Goal: Use online tool/utility

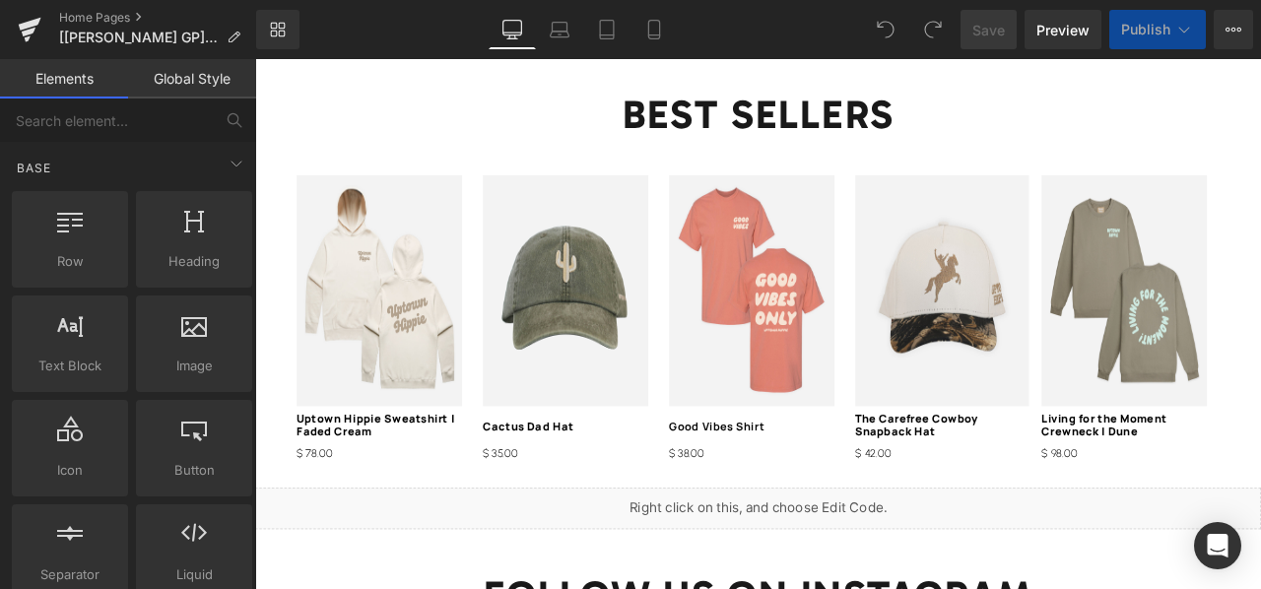
scroll to position [2377, 0]
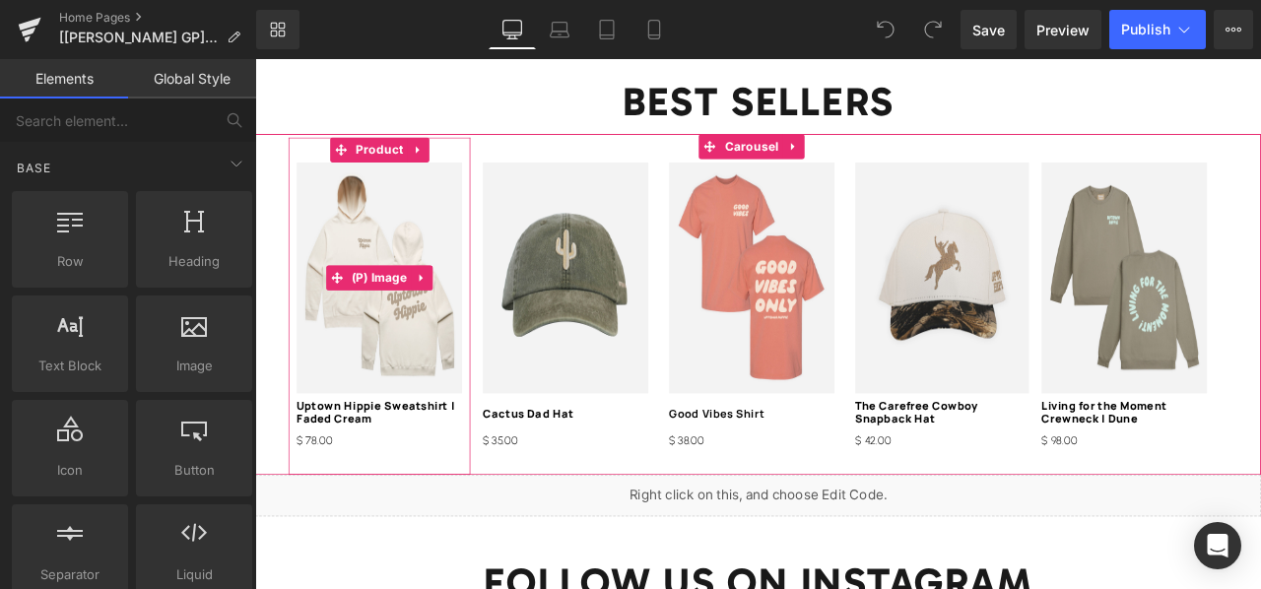
click at [435, 342] on img at bounding box center [402, 318] width 196 height 274
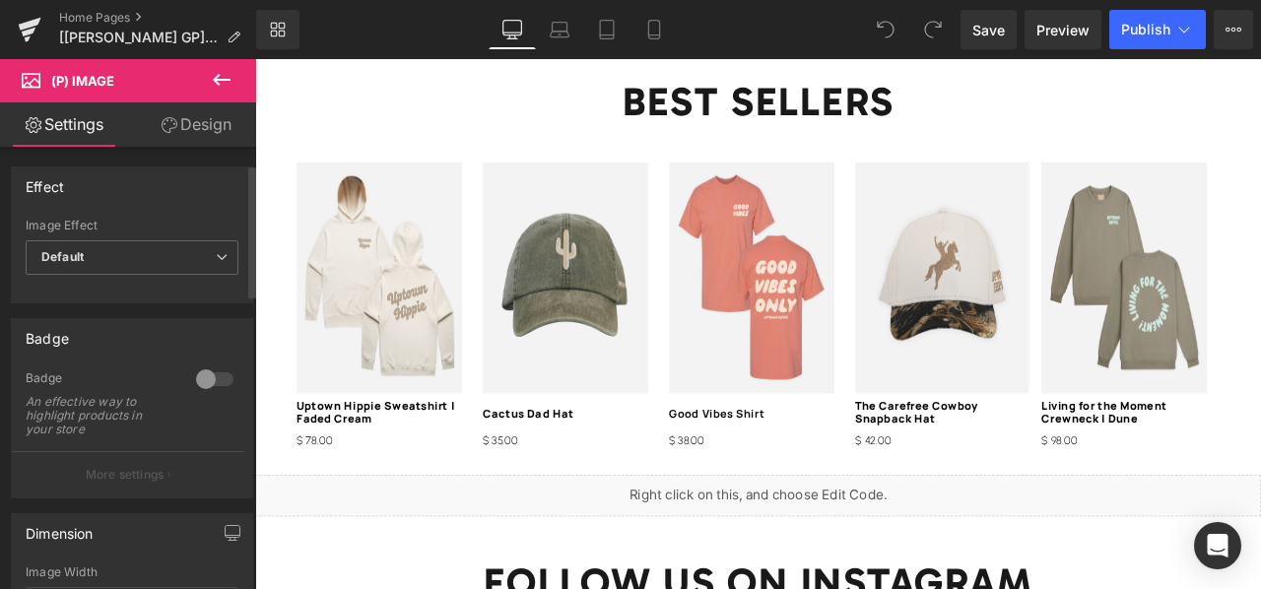
scroll to position [321, 0]
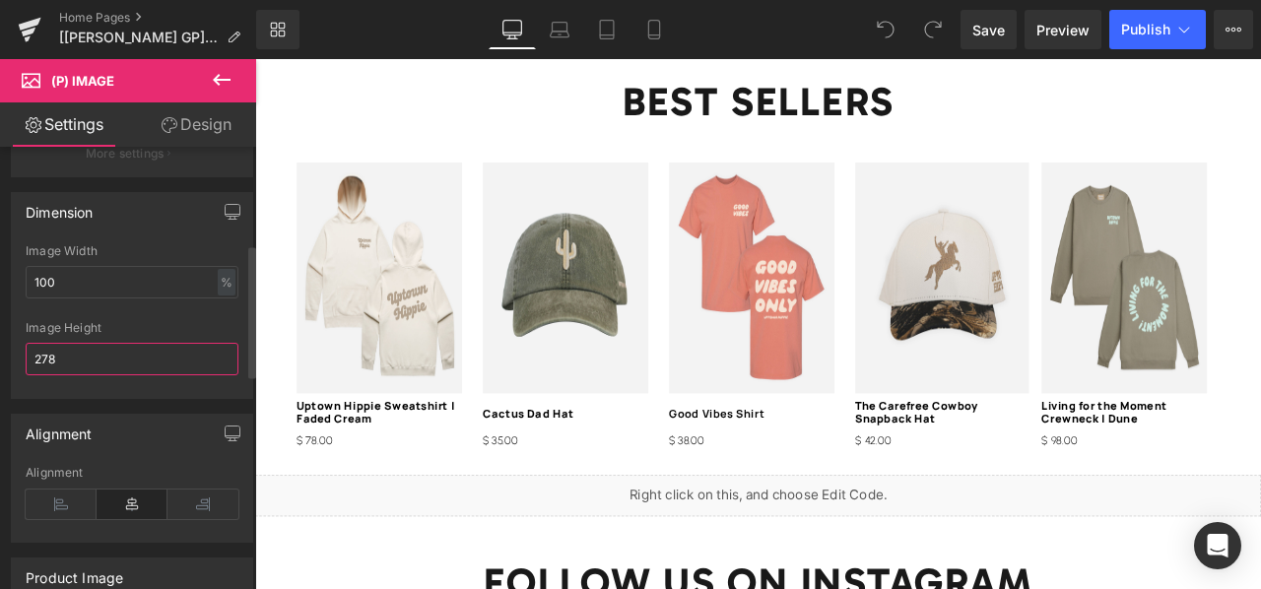
click at [113, 362] on input "278" at bounding box center [132, 359] width 213 height 33
type input "2"
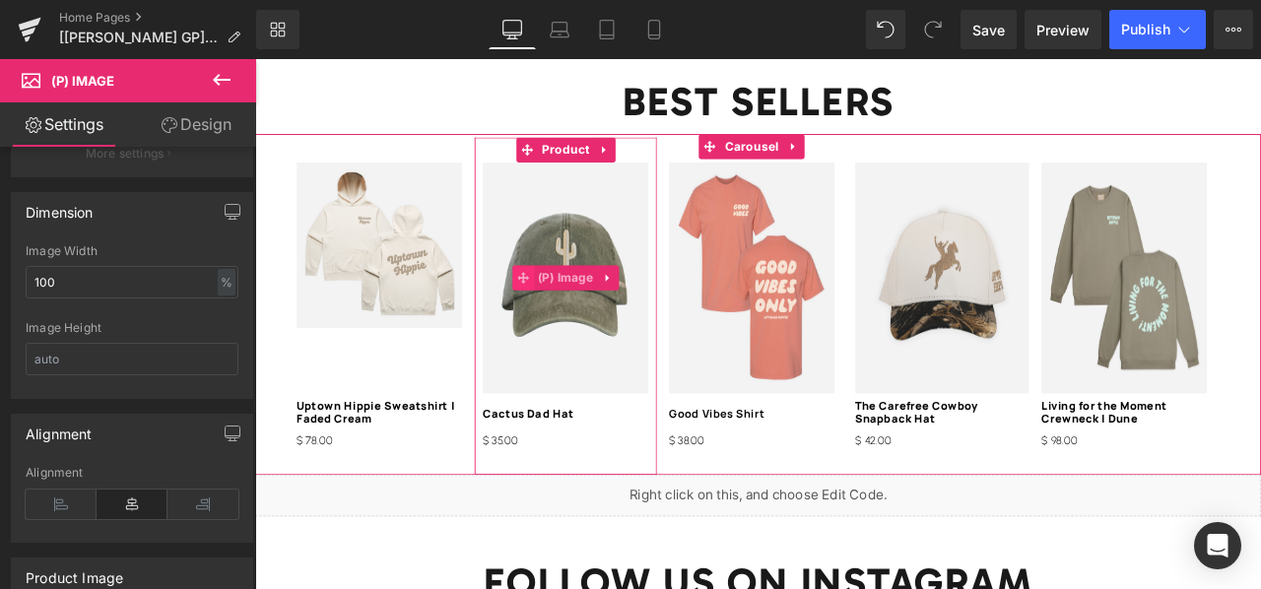
click at [573, 316] on span at bounding box center [573, 318] width 26 height 30
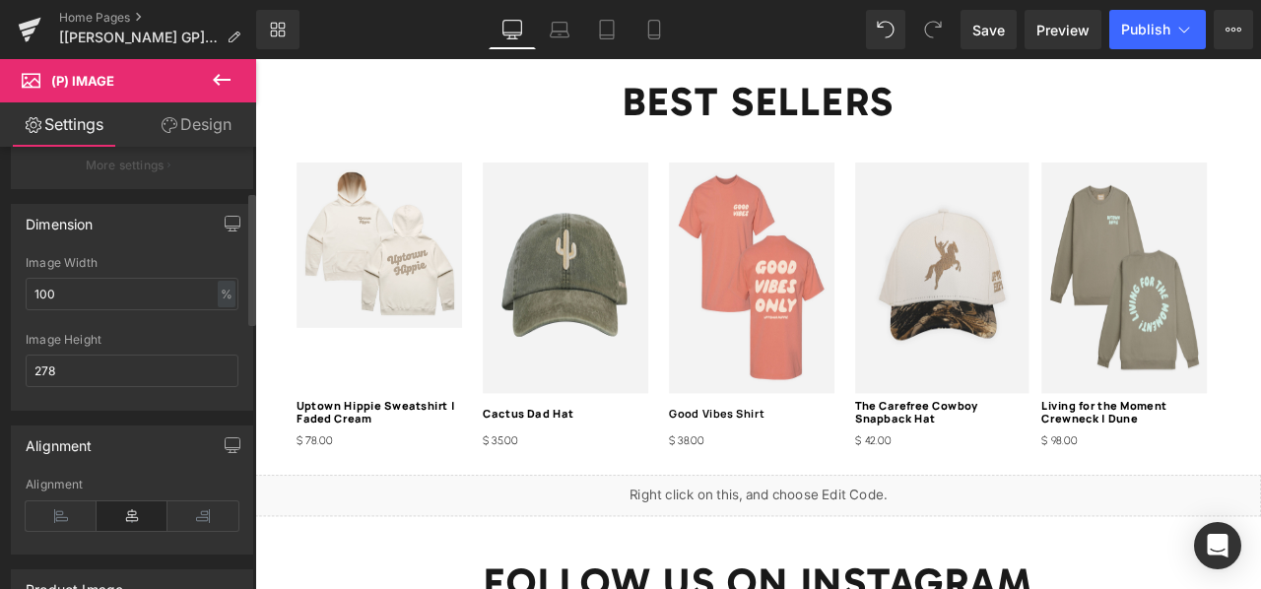
scroll to position [320, 0]
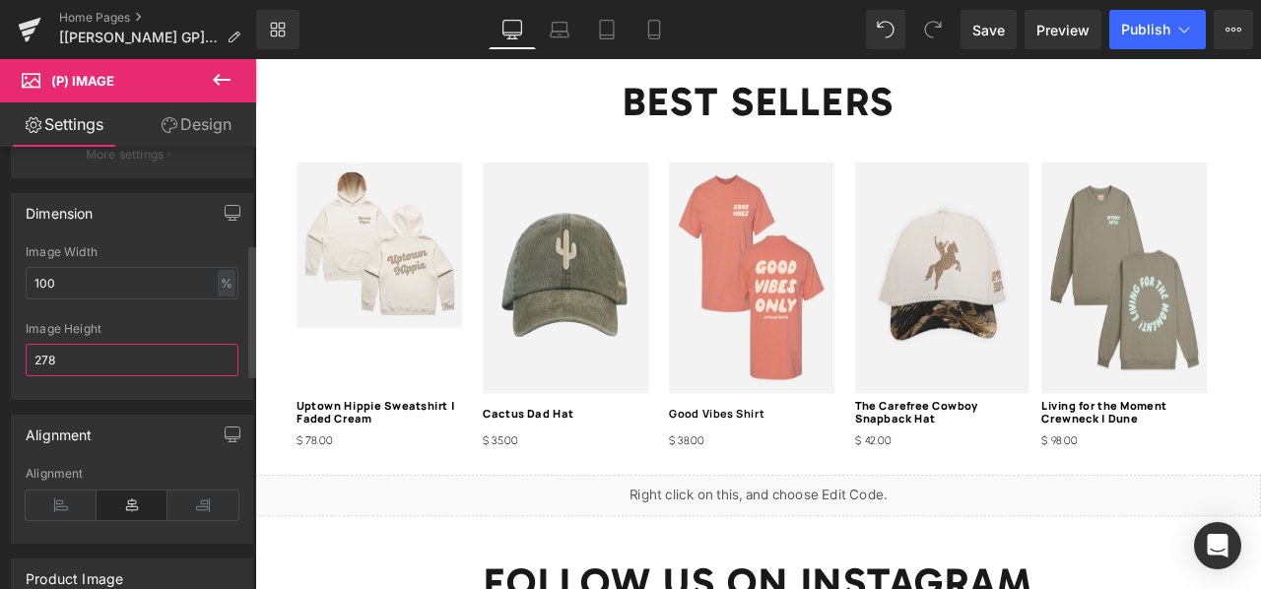
click at [116, 344] on input "278" at bounding box center [132, 360] width 213 height 33
type input "2"
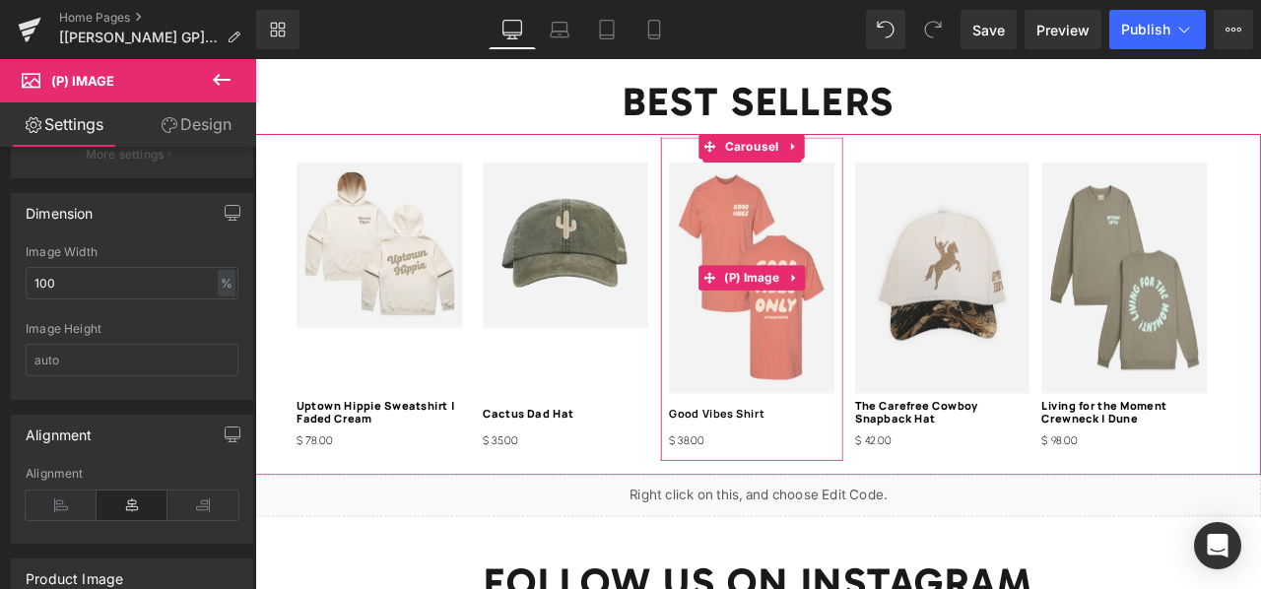
click at [796, 363] on img at bounding box center [844, 318] width 196 height 274
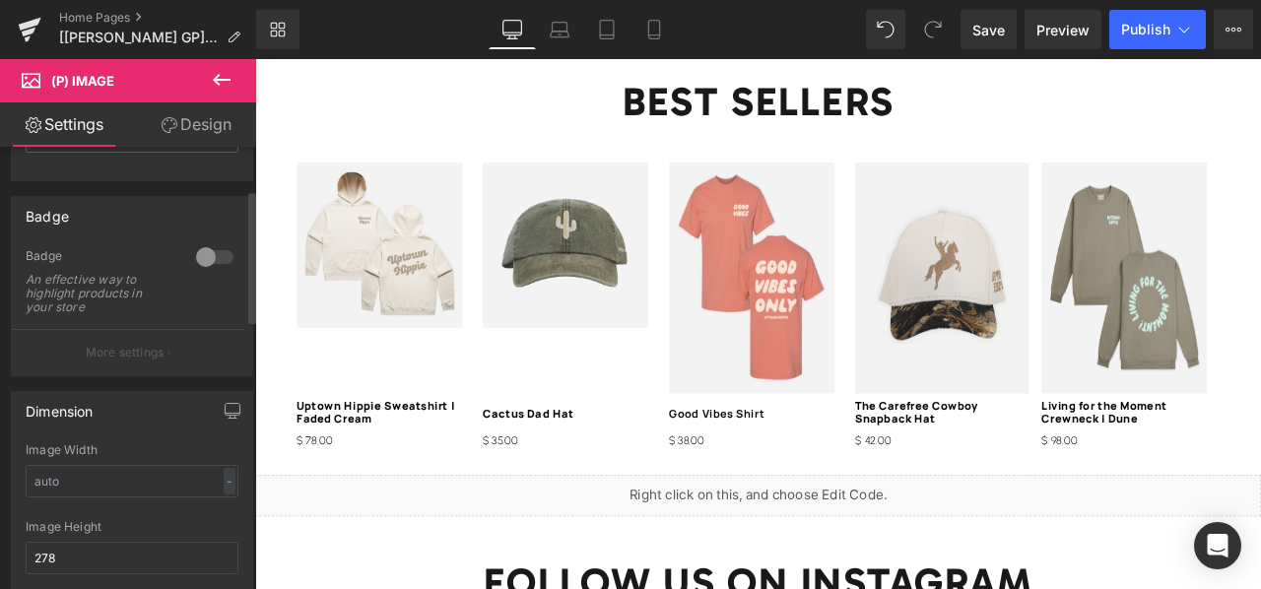
scroll to position [158, 0]
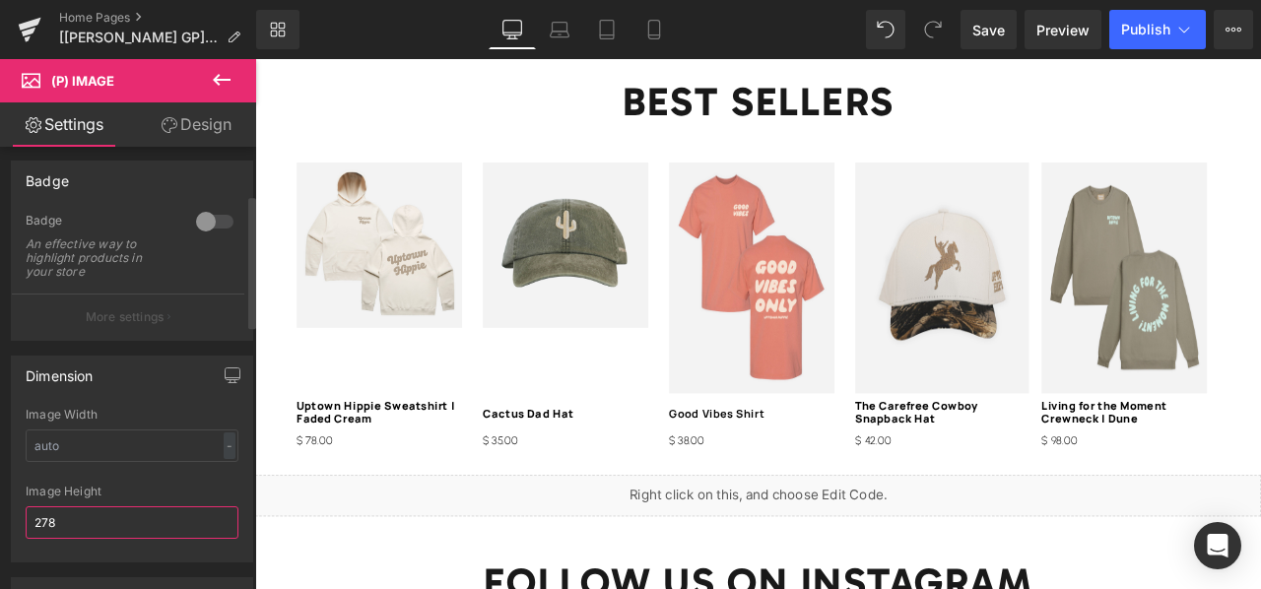
click at [126, 512] on input "278" at bounding box center [132, 522] width 213 height 33
type input "2"
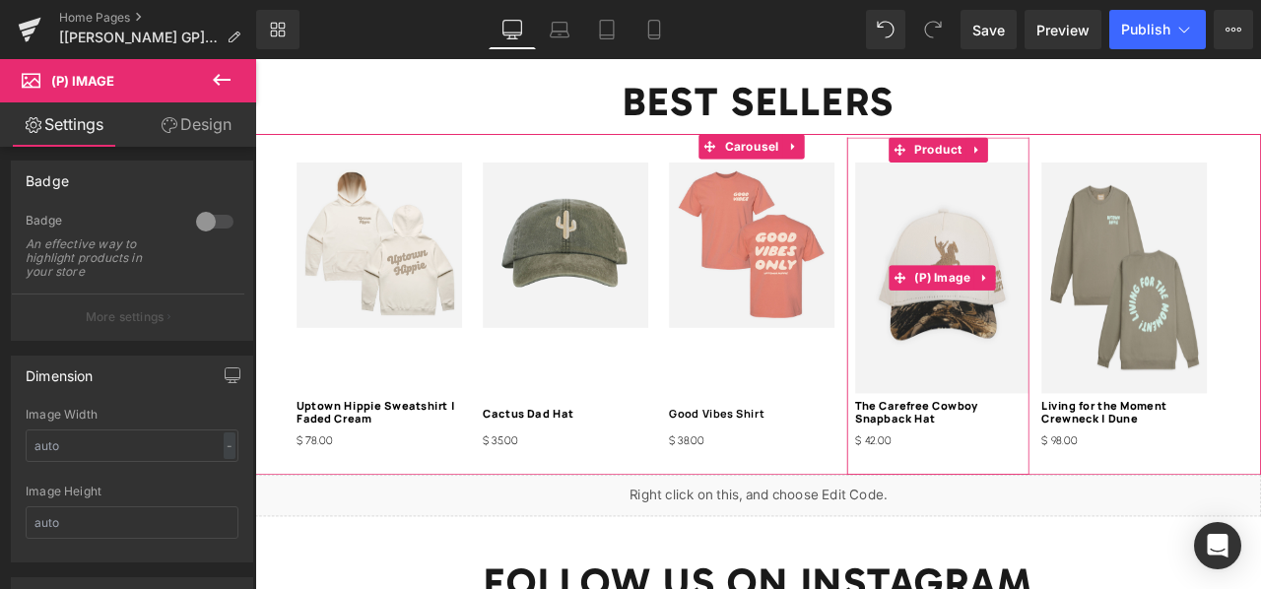
click at [1025, 340] on img at bounding box center [1070, 318] width 206 height 274
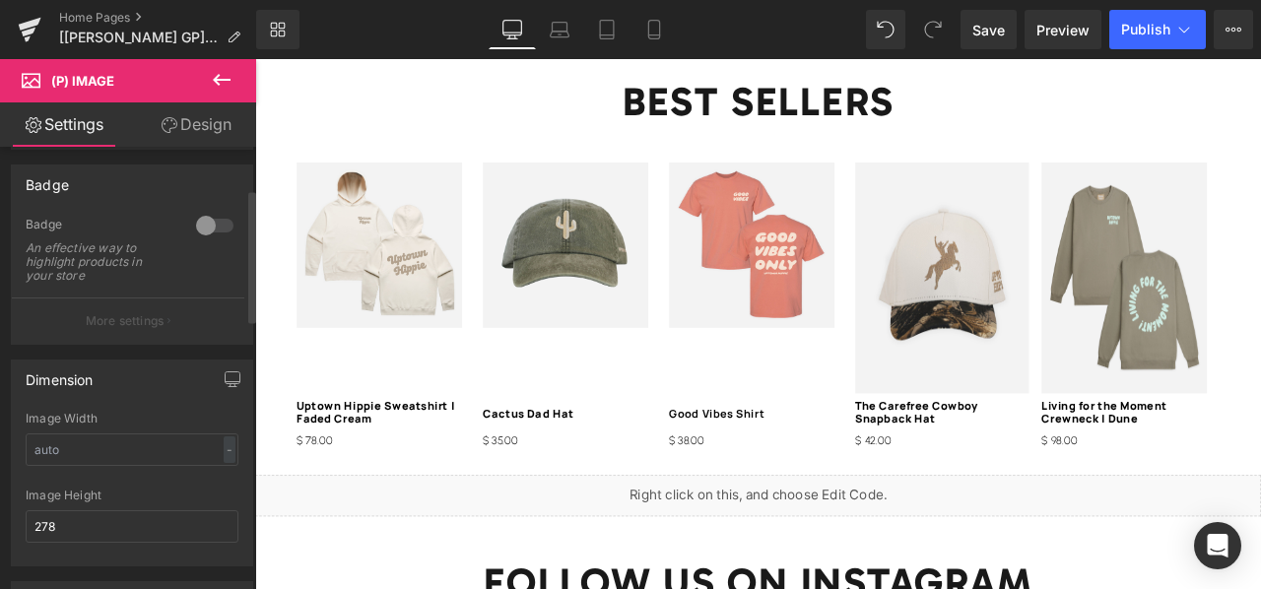
scroll to position [192, 0]
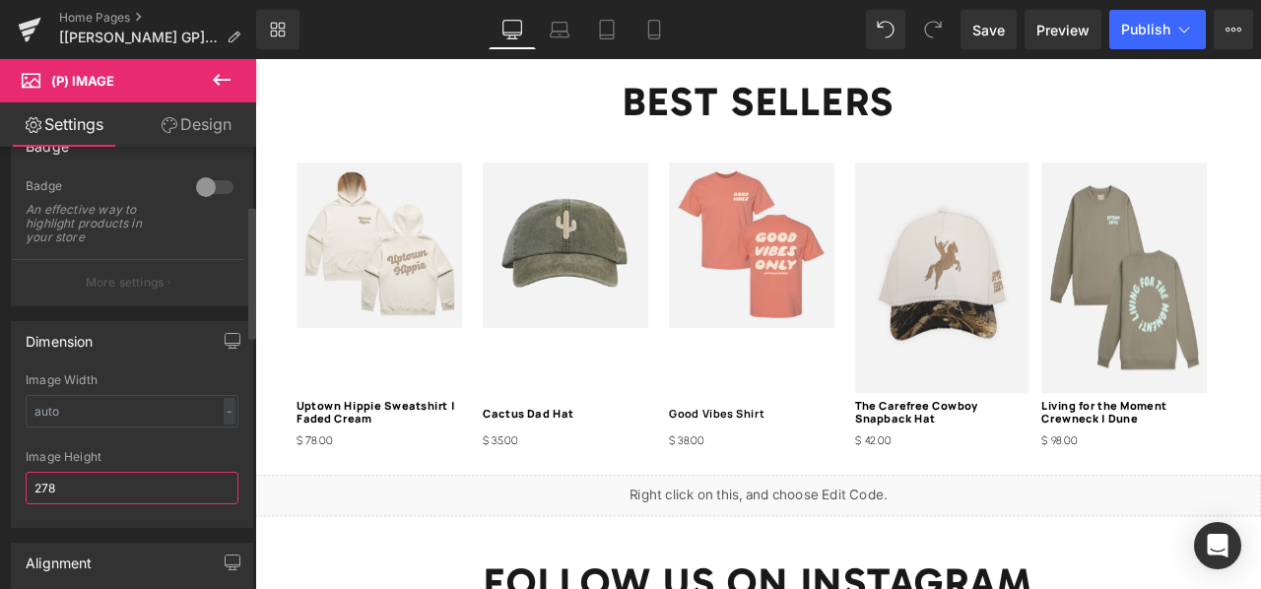
click at [101, 478] on input "278" at bounding box center [132, 488] width 213 height 33
type input "2"
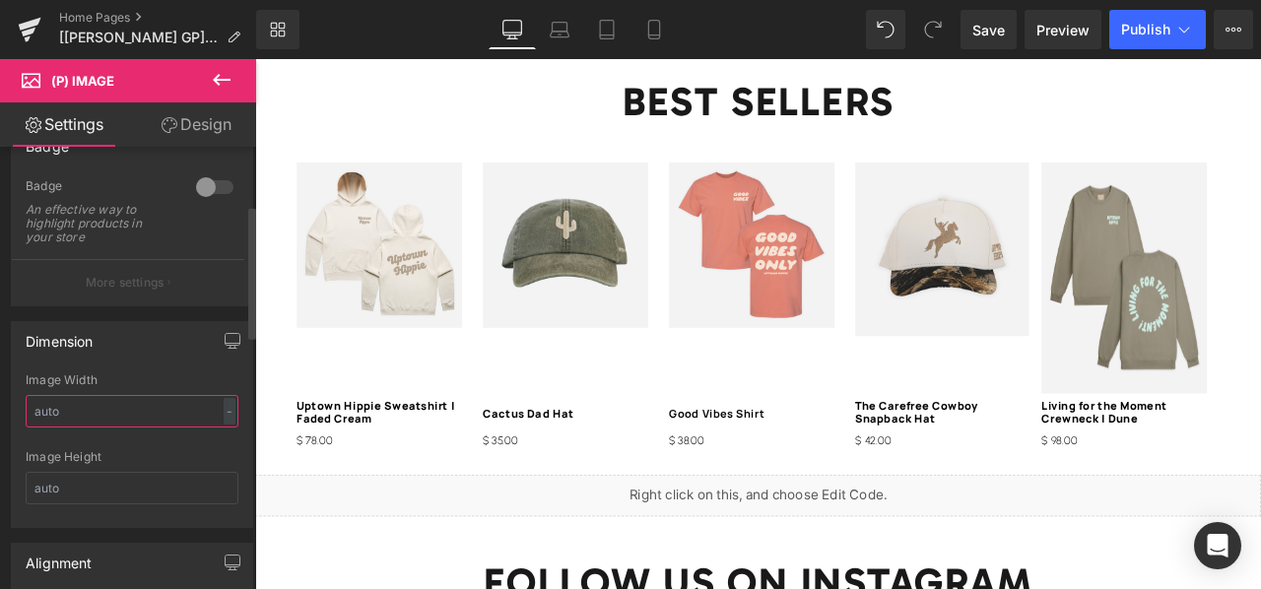
click at [101, 421] on input "text" at bounding box center [132, 411] width 213 height 33
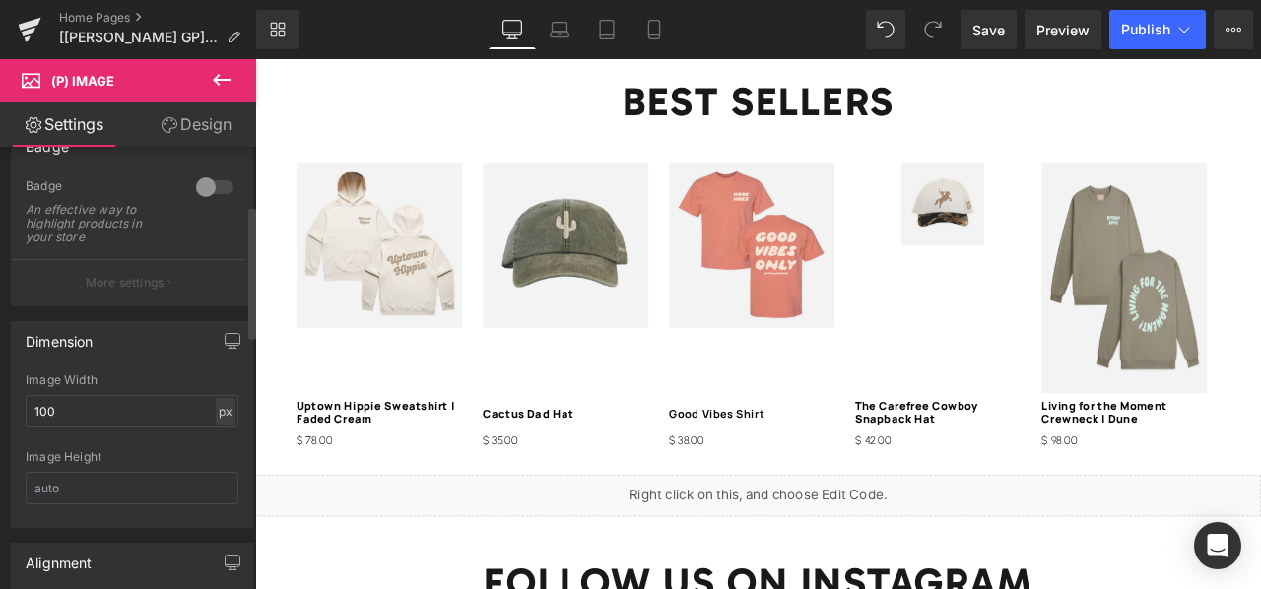
click at [222, 405] on div "px" at bounding box center [226, 411] width 20 height 27
click at [221, 441] on li "%" at bounding box center [225, 442] width 25 height 29
click at [121, 415] on input "47.85" at bounding box center [132, 411] width 213 height 33
type input "4"
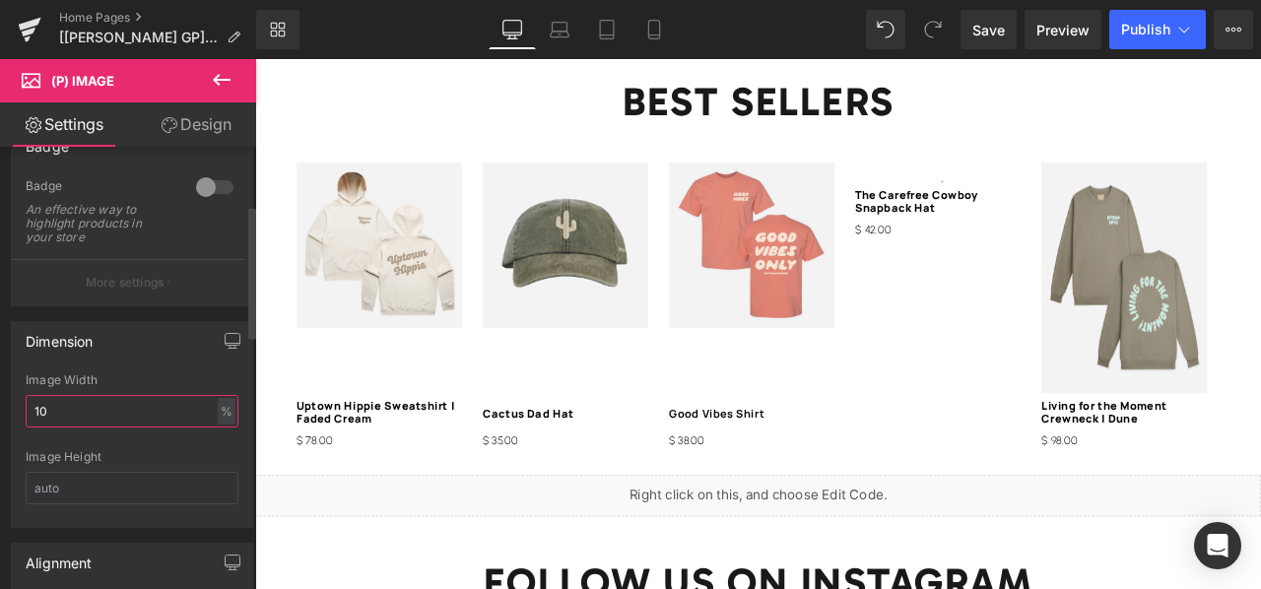
type input "100"
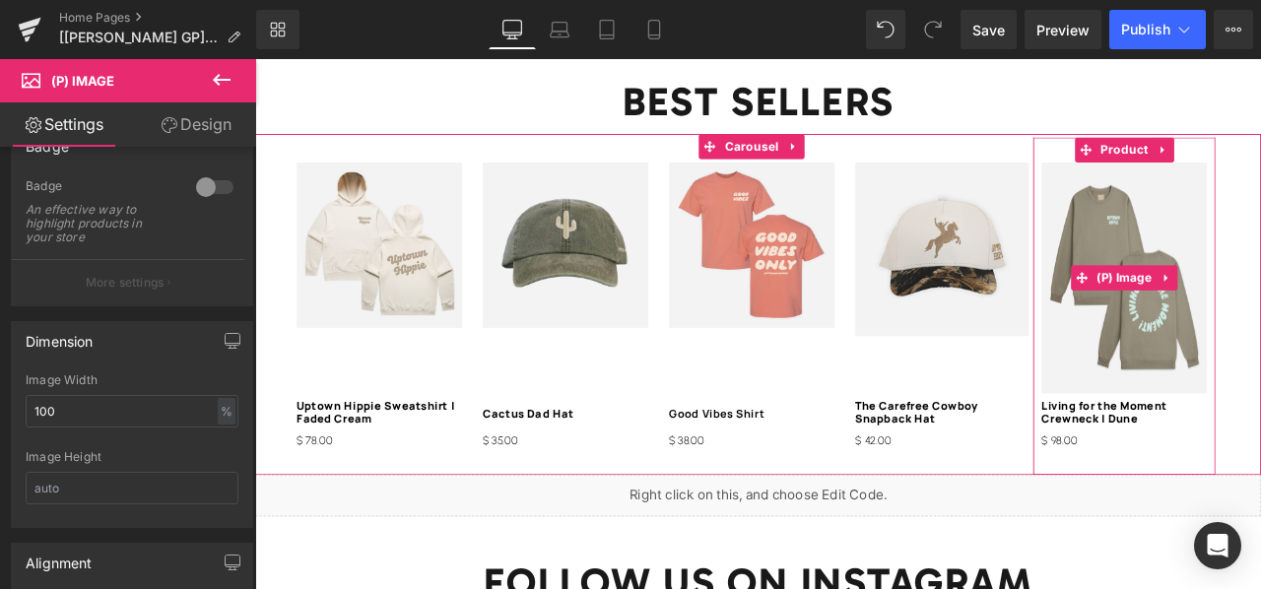
click at [1260, 337] on img at bounding box center [1285, 318] width 196 height 274
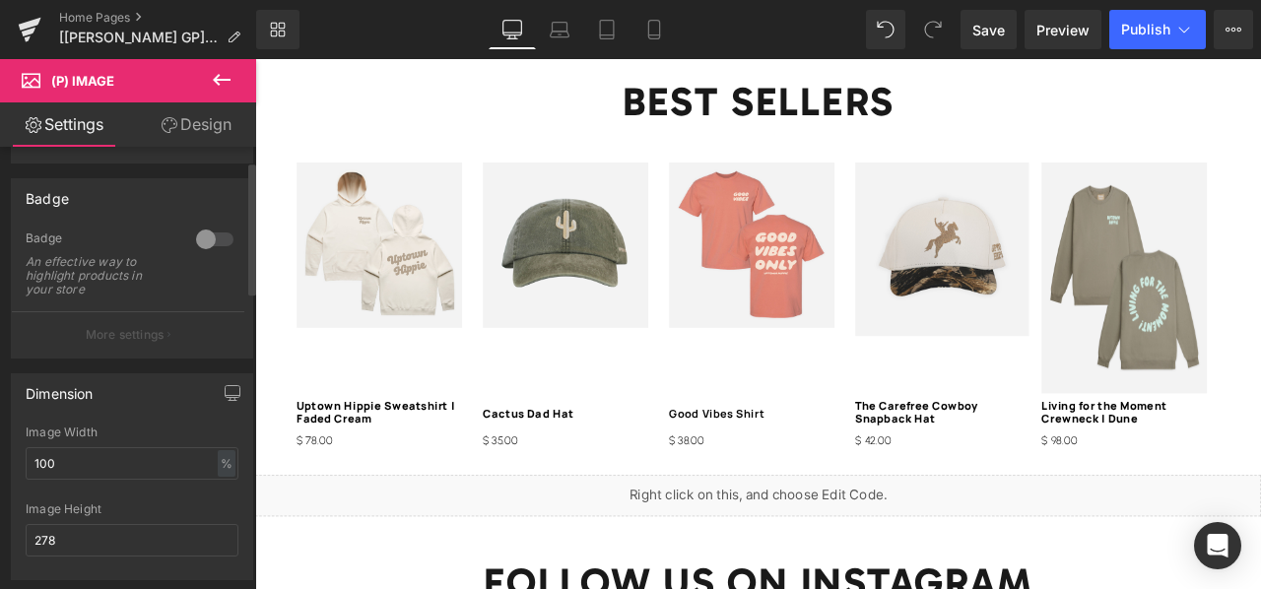
scroll to position [155, 0]
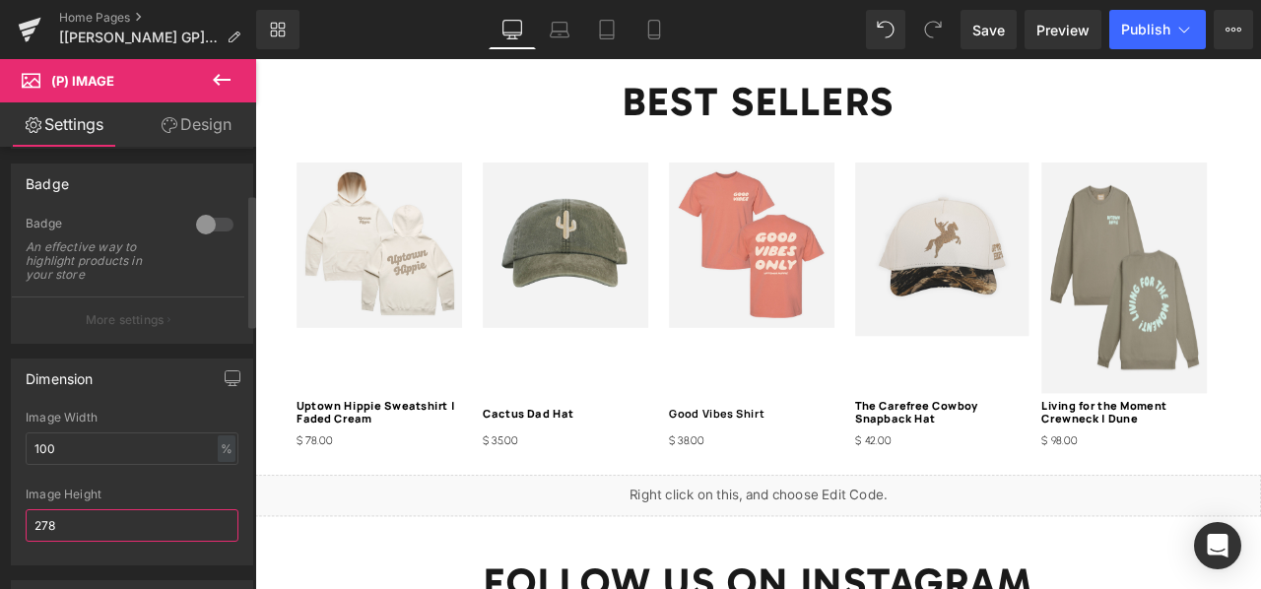
click at [101, 513] on input "278" at bounding box center [132, 525] width 213 height 33
type input "2"
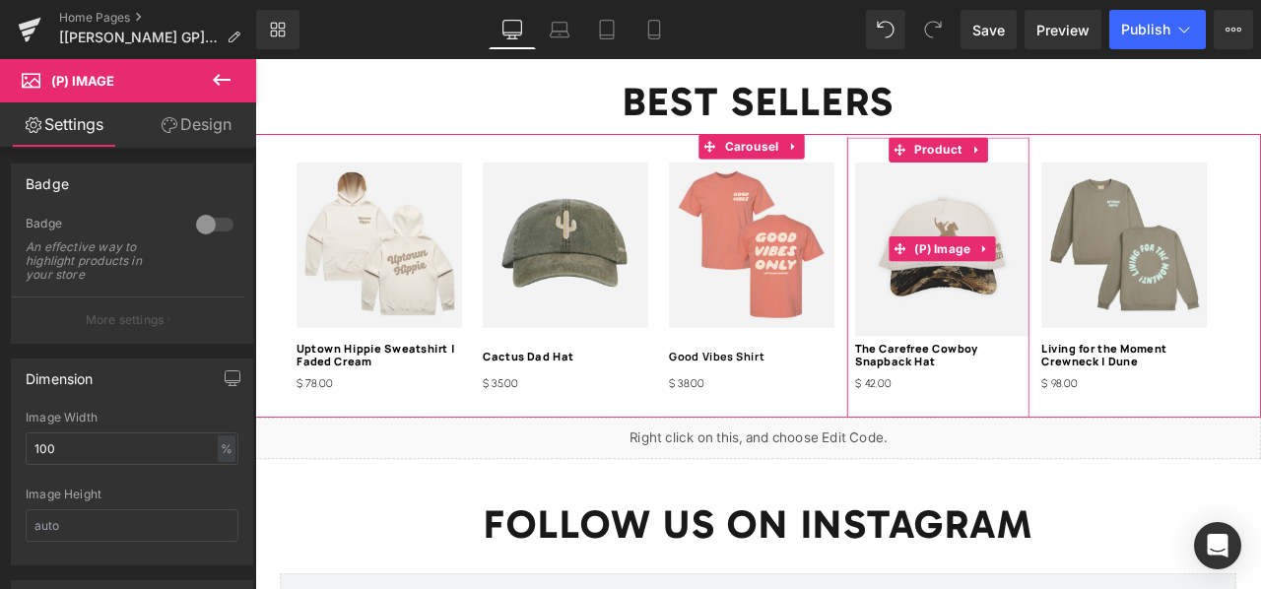
click at [1099, 313] on img at bounding box center [1070, 284] width 206 height 206
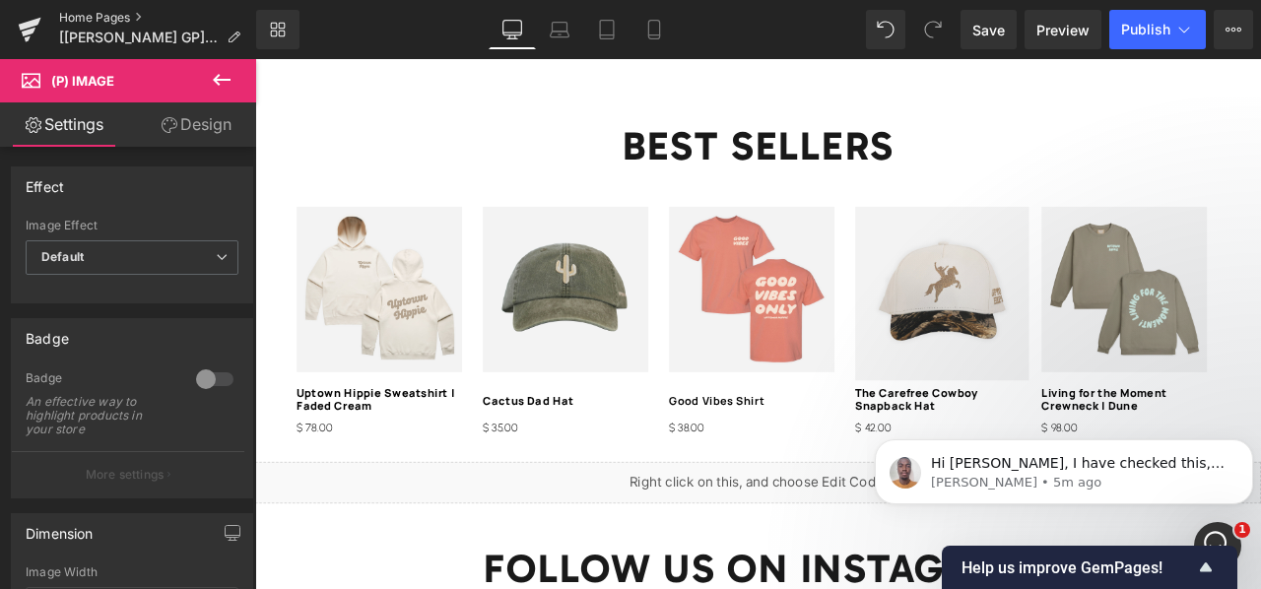
scroll to position [0, 0]
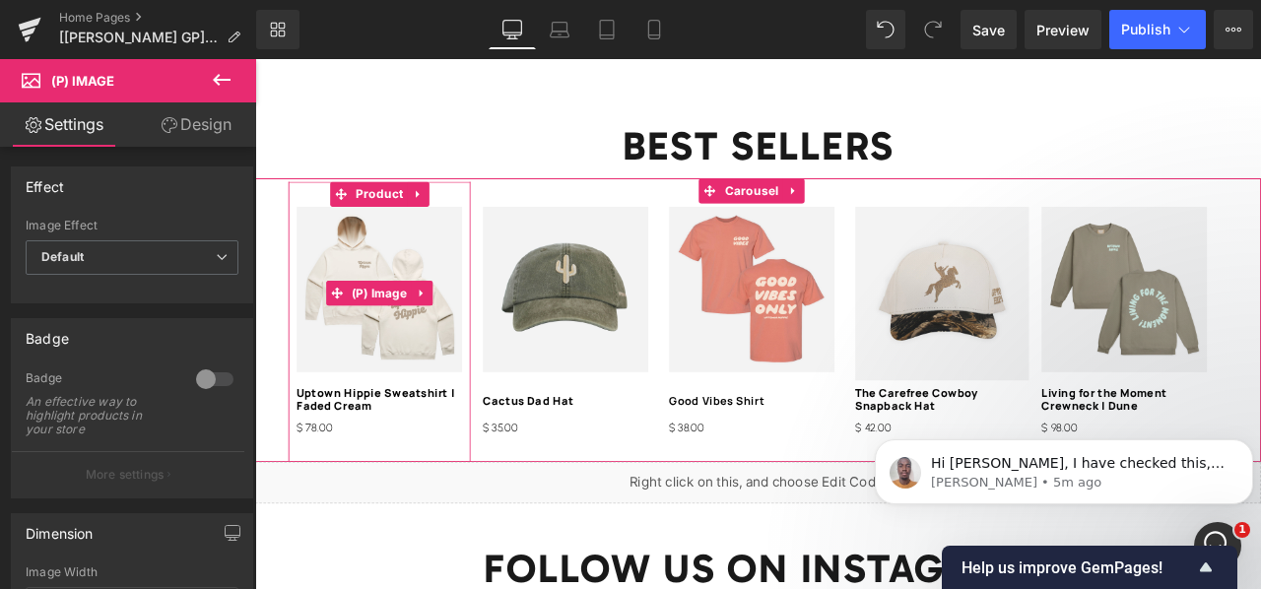
click at [435, 375] on img at bounding box center [402, 333] width 196 height 196
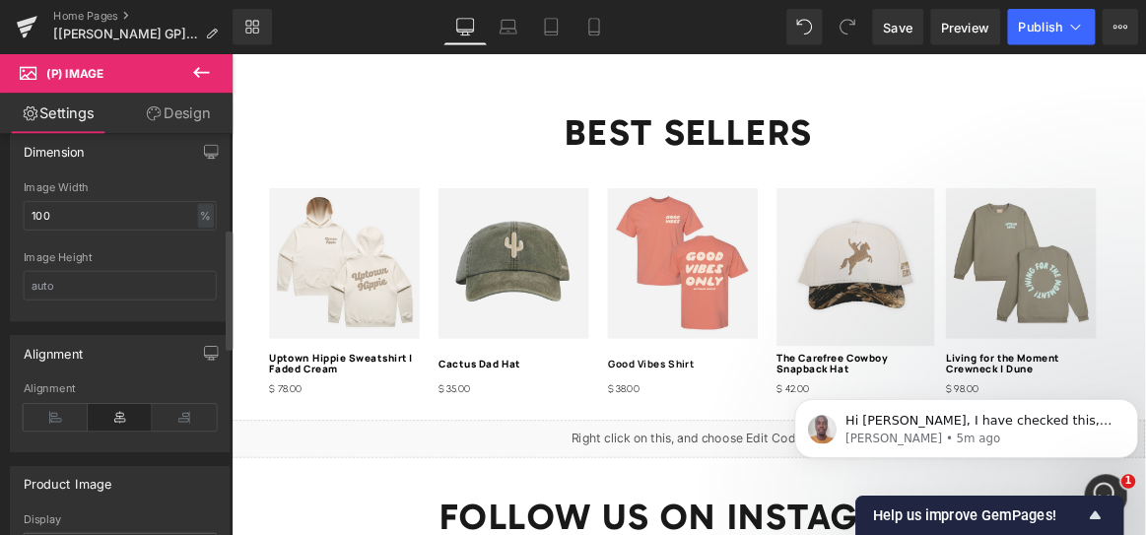
scroll to position [337, 0]
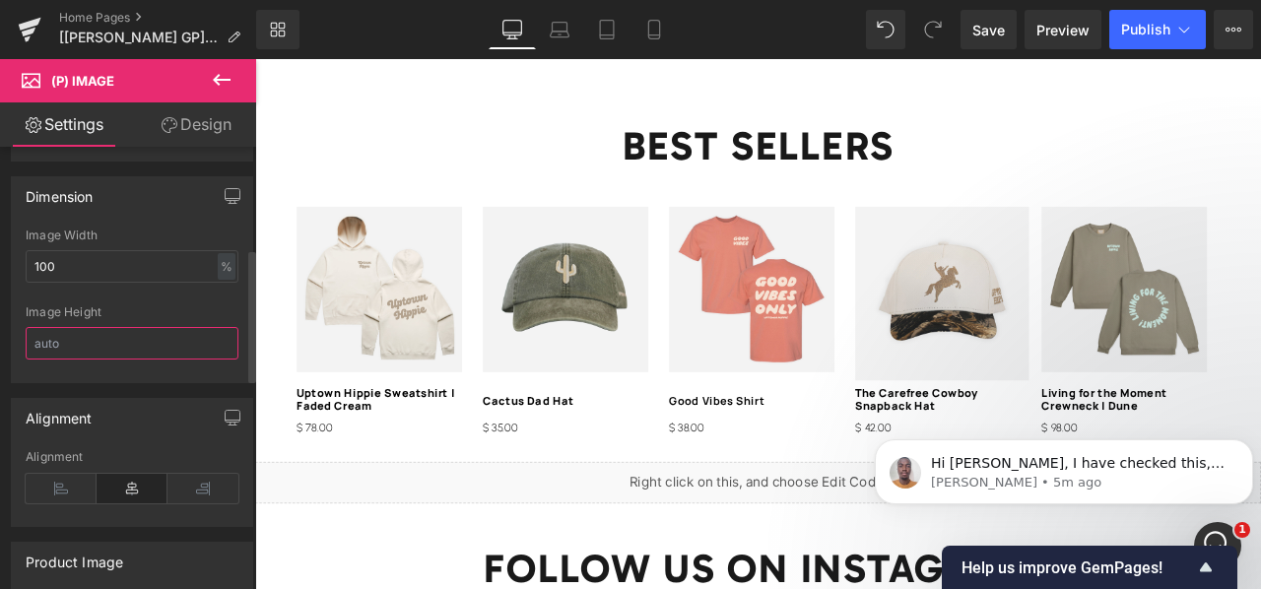
click at [77, 331] on input "text" at bounding box center [132, 343] width 213 height 33
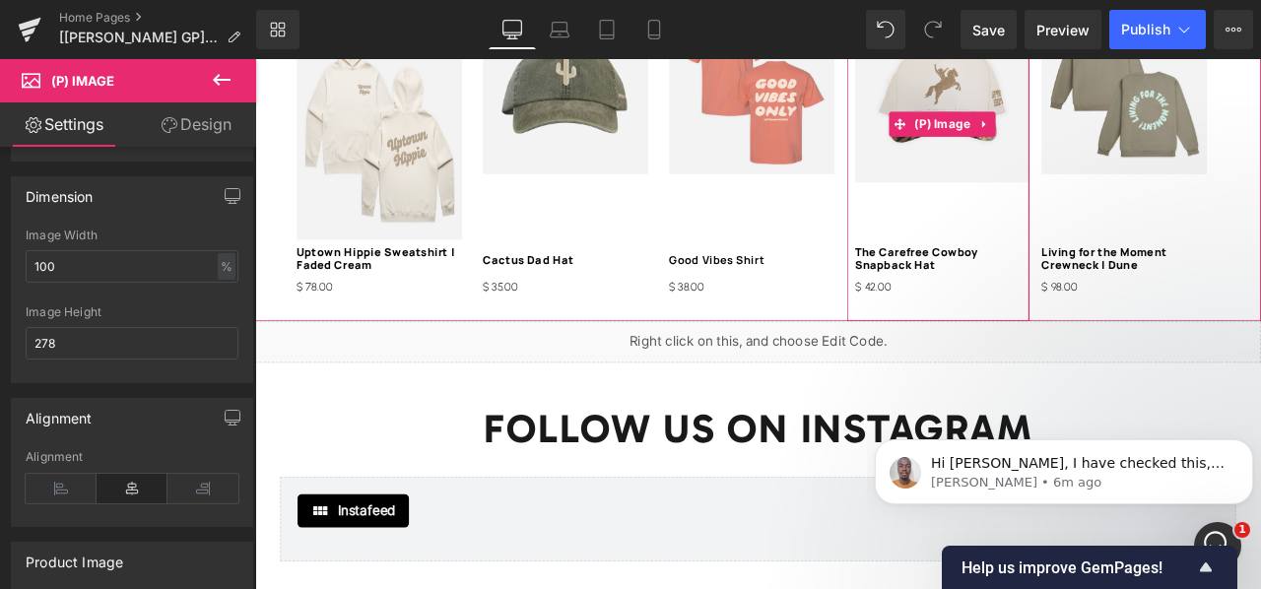
scroll to position [0, 0]
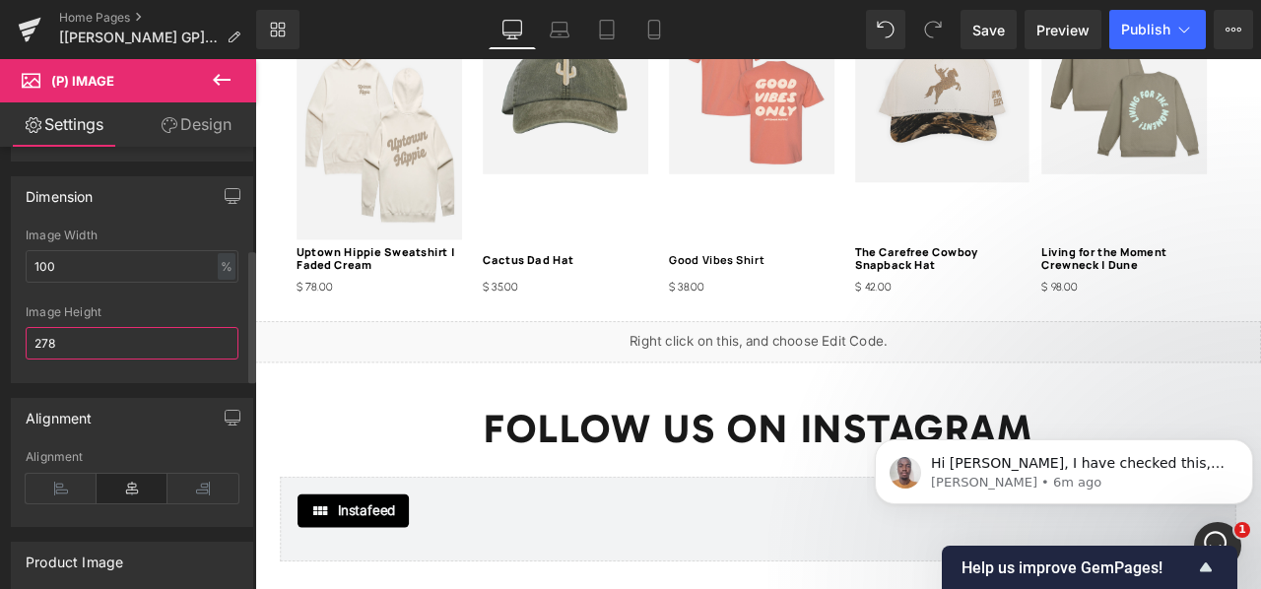
click at [144, 327] on input "278" at bounding box center [132, 343] width 213 height 33
type input "2"
